Goal: Find specific page/section: Find specific page/section

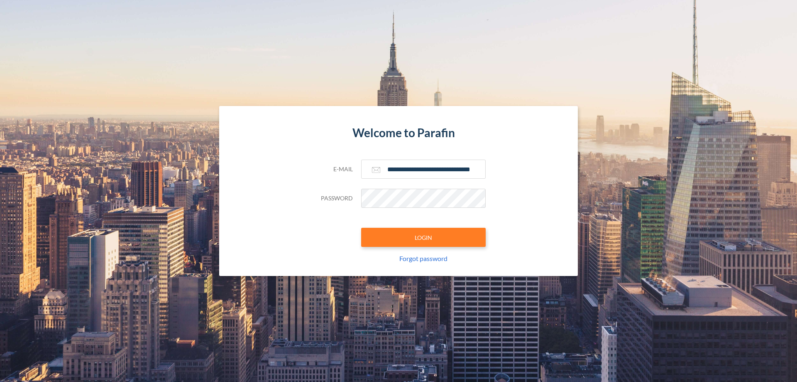
type input "**********"
click at [424, 237] on button "LOGIN" at bounding box center [423, 237] width 125 height 19
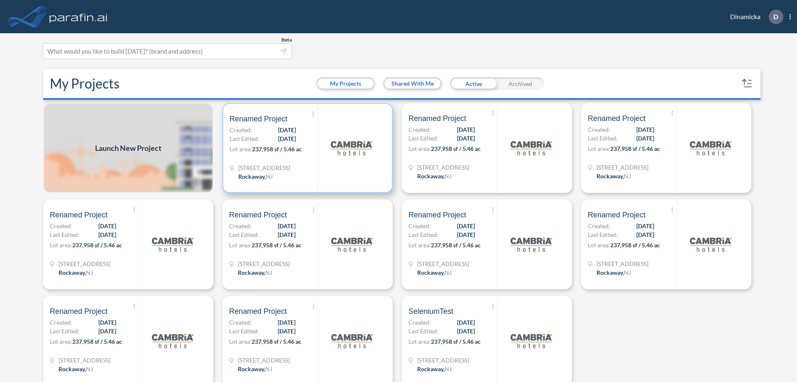
scroll to position [2, 0]
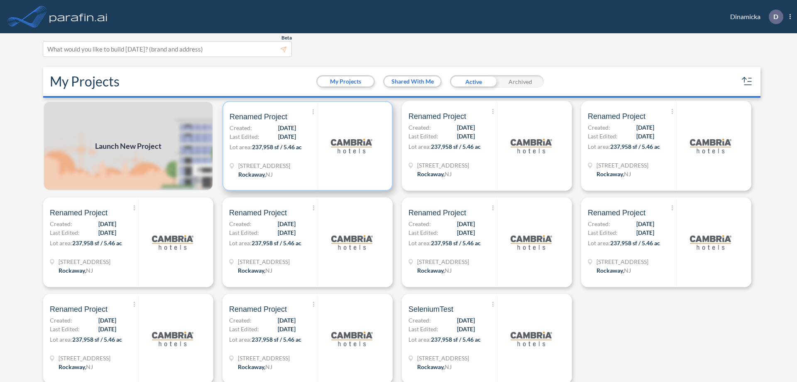
click at [306, 146] on p "Lot area: 237,958 sf / 5.46 ac" at bounding box center [274, 148] width 88 height 12
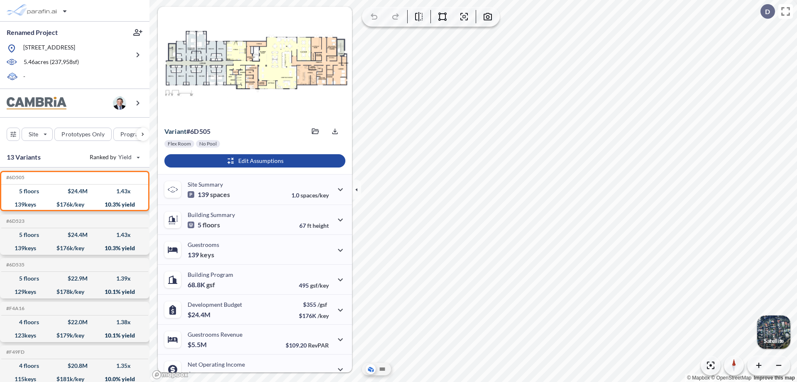
scroll to position [42, 0]
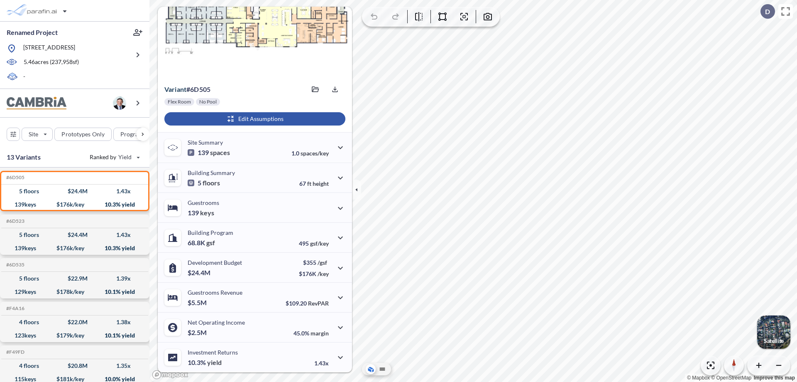
click at [254, 119] on div "button" at bounding box center [254, 118] width 181 height 13
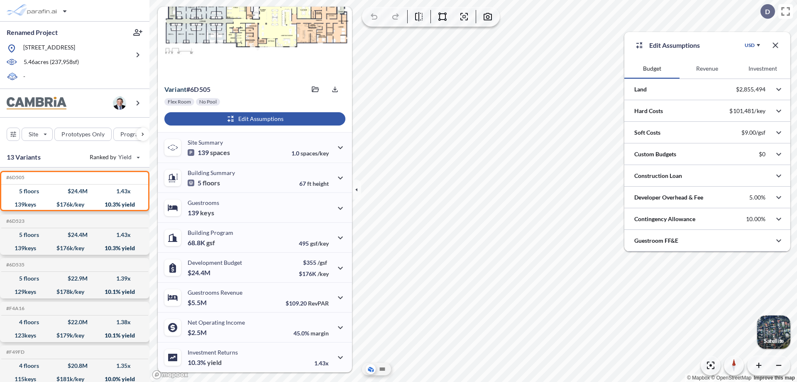
click at [707, 69] on button "Revenue" at bounding box center [707, 69] width 55 height 20
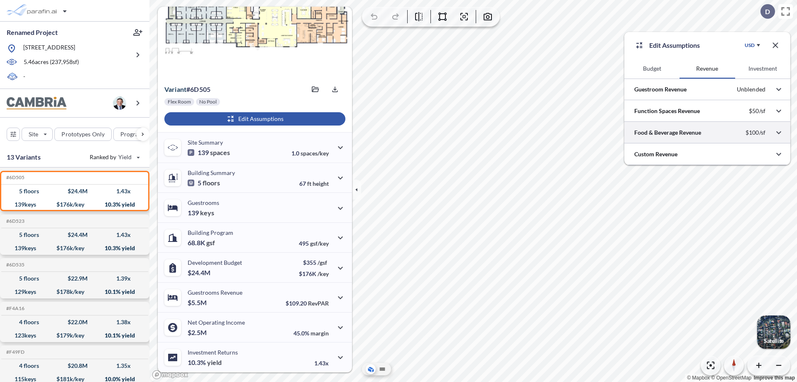
click at [708, 132] on div at bounding box center [708, 132] width 166 height 21
